Goal: Download file/media

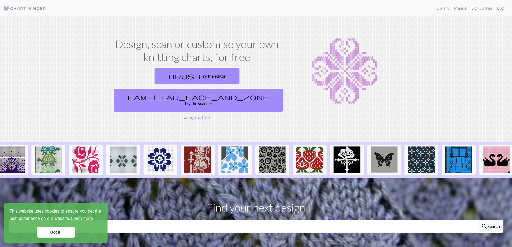
scroll to position [0, 293]
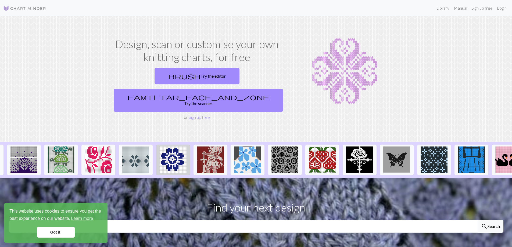
click at [174, 147] on img at bounding box center [173, 159] width 27 height 27
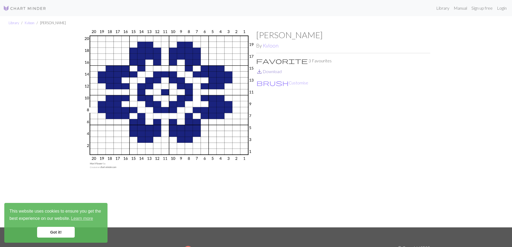
click at [276, 71] on link "save_alt Download" at bounding box center [269, 71] width 26 height 5
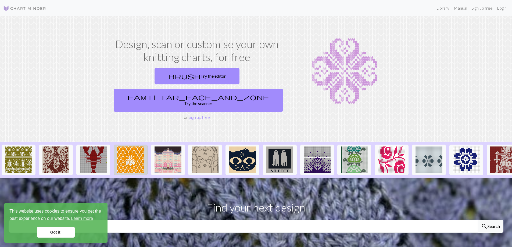
click at [139, 149] on img at bounding box center [130, 159] width 27 height 27
